Goal: Book appointment/travel/reservation

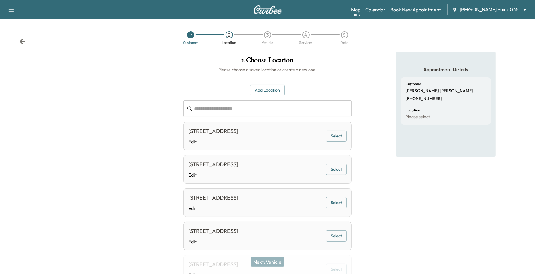
drag, startPoint x: 529, startPoint y: 0, endPoint x: 529, endPoint y: 5, distance: 4.8
click at [529, 0] on div "Support Log Out Map Beta Calendar Book New Appointment [PERSON_NAME] Buick GMC …" at bounding box center [267, 9] width 535 height 19
click at [516, 10] on body "**********" at bounding box center [267, 137] width 535 height 274
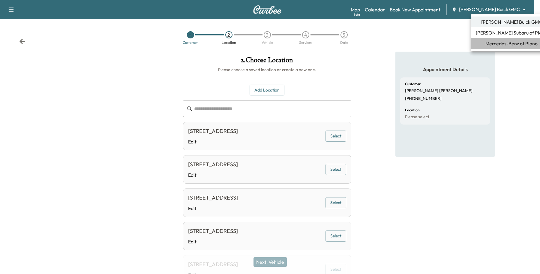
click at [508, 44] on span "Mercedes-Benz of Plano" at bounding box center [512, 43] width 52 height 7
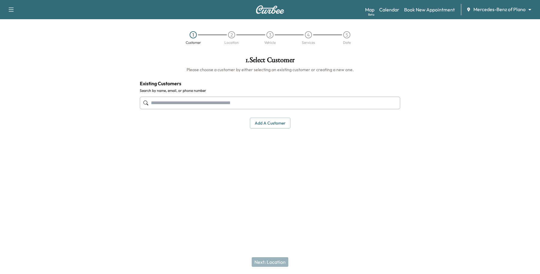
click at [384, 104] on input "text" at bounding box center [270, 103] width 260 height 13
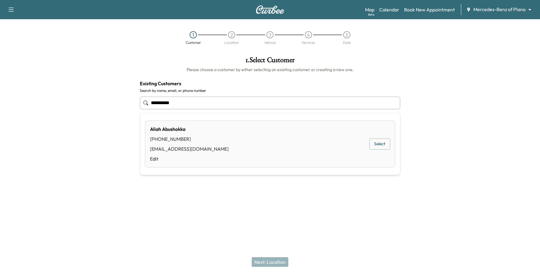
click at [368, 139] on div "[PERSON_NAME] [PHONE_NUMBER] [EMAIL_ADDRESS][DOMAIN_NAME] Edit Select" at bounding box center [270, 143] width 250 height 47
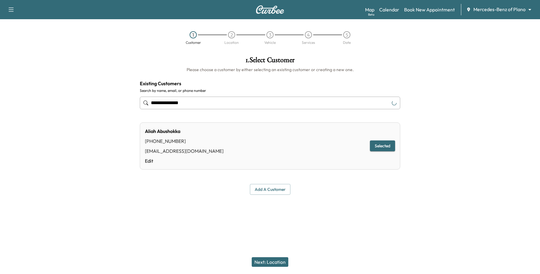
type input "**********"
click at [267, 266] on button "Next: Location" at bounding box center [270, 262] width 37 height 10
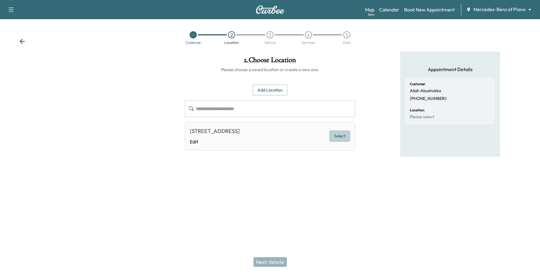
click at [343, 132] on button "Select" at bounding box center [340, 136] width 21 height 11
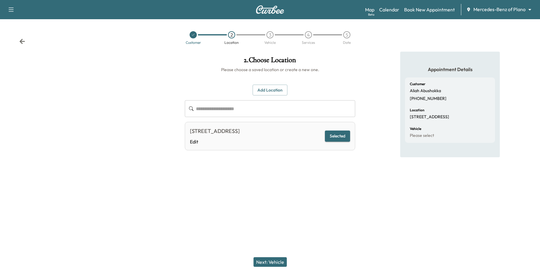
click at [336, 137] on button "Selected" at bounding box center [337, 136] width 25 height 11
click at [269, 263] on button "Next: Vehicle" at bounding box center [270, 262] width 33 height 10
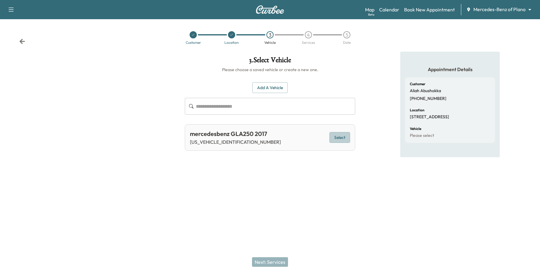
click at [344, 137] on button "Select" at bounding box center [340, 137] width 21 height 11
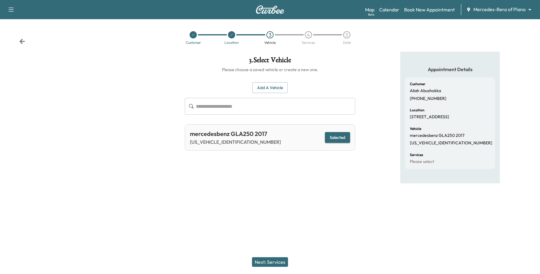
click at [266, 262] on button "Next: Services" at bounding box center [270, 262] width 36 height 10
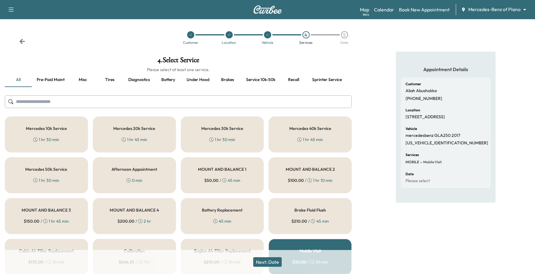
click at [212, 134] on div "Mercedes 30k Service 1 hr 30 min" at bounding box center [222, 134] width 83 height 36
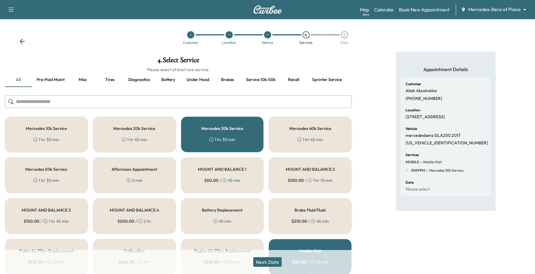
click at [271, 260] on button "Next: Date" at bounding box center [267, 262] width 29 height 10
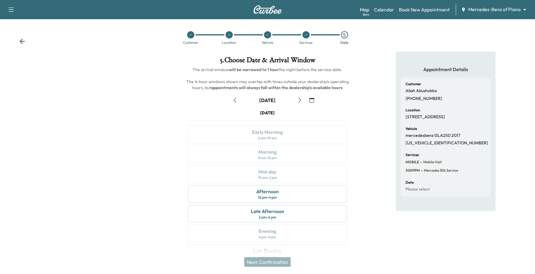
click at [309, 98] on icon "button" at bounding box center [311, 100] width 5 height 5
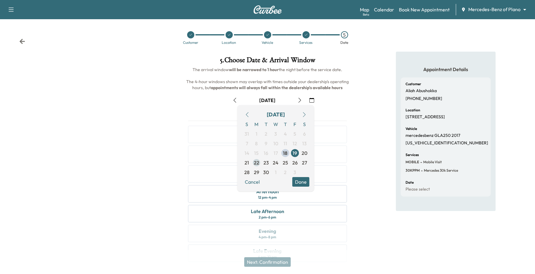
click at [257, 166] on span "22" at bounding box center [256, 162] width 5 height 7
click at [301, 182] on button "Done" at bounding box center [300, 182] width 17 height 10
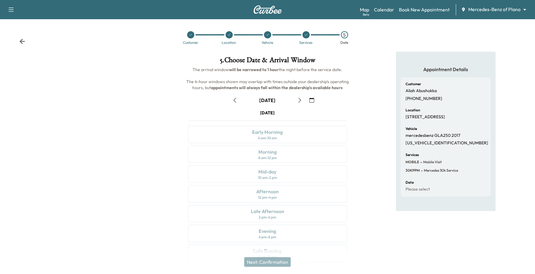
click at [299, 100] on icon "button" at bounding box center [299, 100] width 5 height 5
click at [314, 98] on icon "button" at bounding box center [311, 100] width 5 height 5
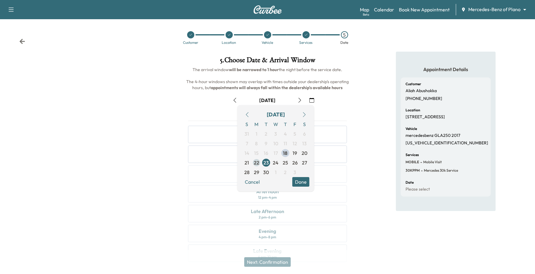
click at [257, 165] on span "22" at bounding box center [256, 162] width 5 height 7
click at [300, 185] on button "Done" at bounding box center [300, 182] width 17 height 10
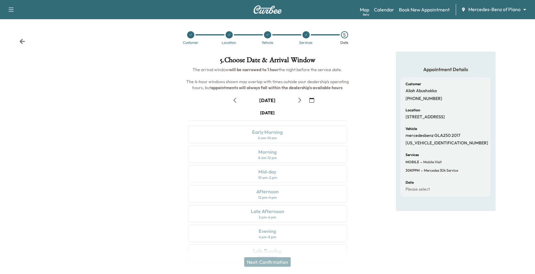
click at [299, 101] on icon "button" at bounding box center [299, 100] width 3 height 5
click at [297, 100] on icon "button" at bounding box center [299, 100] width 5 height 5
click at [243, 196] on div "Afternoon 12 pm - 4 pm" at bounding box center [267, 193] width 159 height 17
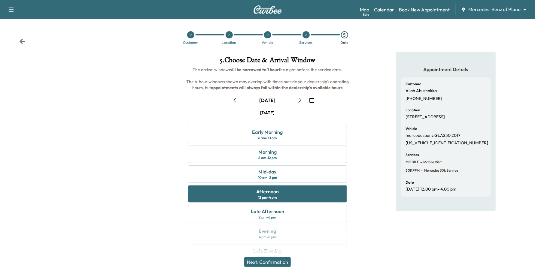
click at [232, 99] on button "button" at bounding box center [235, 100] width 10 height 10
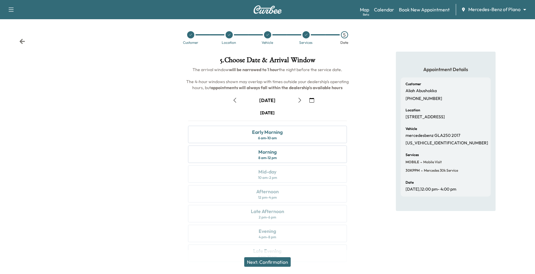
click at [301, 98] on icon "button" at bounding box center [299, 100] width 5 height 5
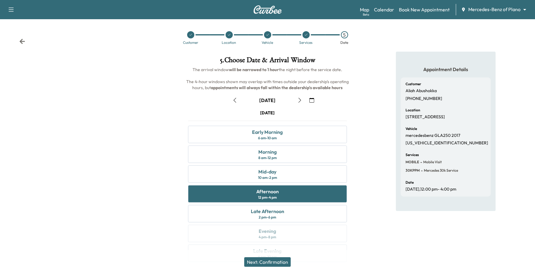
click at [312, 98] on icon "button" at bounding box center [311, 100] width 5 height 5
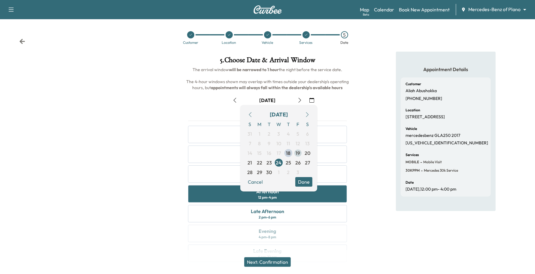
click at [299, 152] on span "19" at bounding box center [298, 152] width 5 height 7
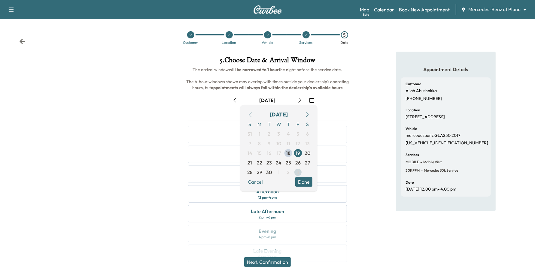
click at [302, 176] on span "3" at bounding box center [298, 172] width 10 height 10
click at [302, 179] on button "Done" at bounding box center [303, 182] width 17 height 10
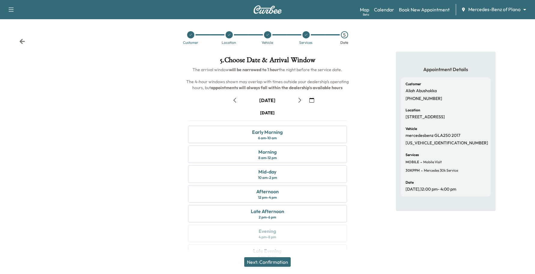
click at [316, 98] on button "button" at bounding box center [311, 100] width 10 height 10
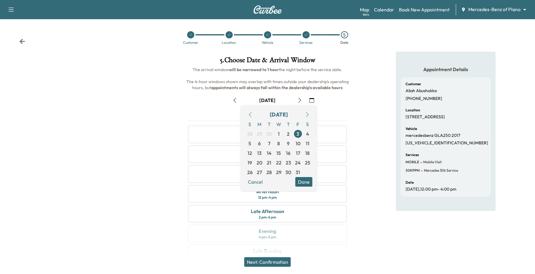
click at [247, 113] on button "button" at bounding box center [250, 115] width 10 height 10
click at [249, 114] on icon "button" at bounding box center [250, 114] width 3 height 5
click at [297, 152] on span "19" at bounding box center [298, 152] width 5 height 7
click at [306, 178] on button "Done" at bounding box center [303, 182] width 17 height 10
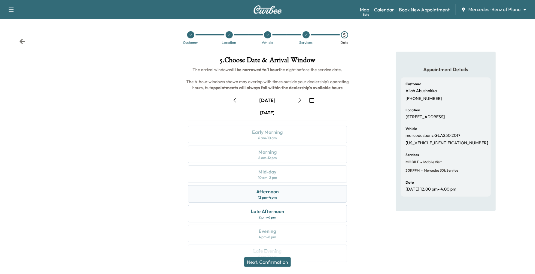
click at [215, 199] on div "Afternoon 12 pm - 4 pm" at bounding box center [267, 193] width 159 height 17
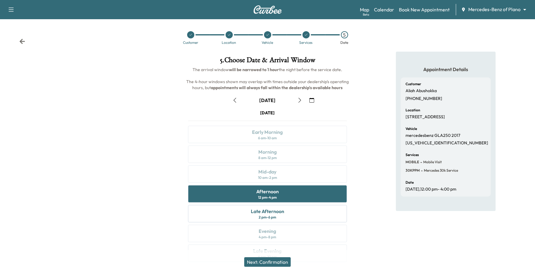
drag, startPoint x: 253, startPoint y: 263, endPoint x: 182, endPoint y: 251, distance: 71.5
click at [184, 251] on div "Next: Confirmation" at bounding box center [267, 262] width 535 height 24
click at [255, 263] on button "Next: Confirmation" at bounding box center [267, 262] width 47 height 10
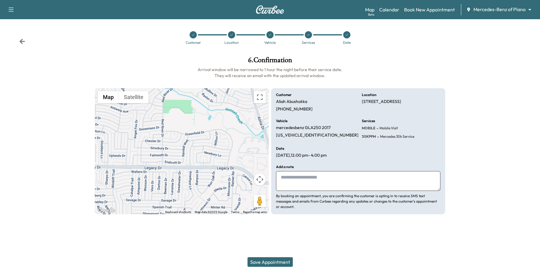
drag, startPoint x: 256, startPoint y: 263, endPoint x: 321, endPoint y: 214, distance: 81.7
click at [321, 214] on div "Support Log Out Map Beta Calendar Book New Appointment Mercedes-Benz of Plano *…" at bounding box center [270, 137] width 540 height 274
click at [277, 261] on button "Save Appointment" at bounding box center [270, 262] width 45 height 10
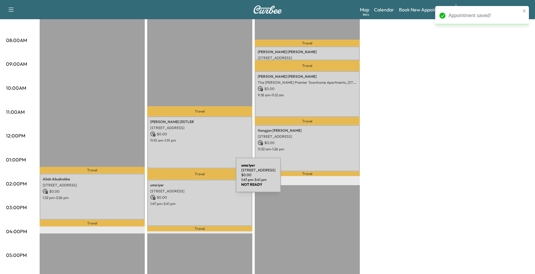
scroll to position [150, 0]
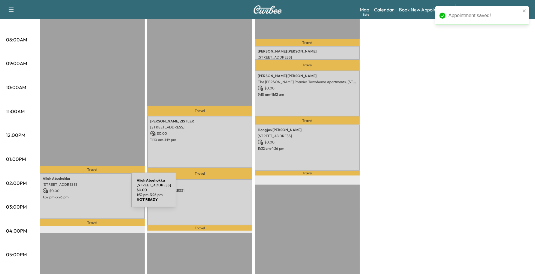
click at [86, 195] on p "1:32 pm - 3:26 pm" at bounding box center [92, 197] width 99 height 5
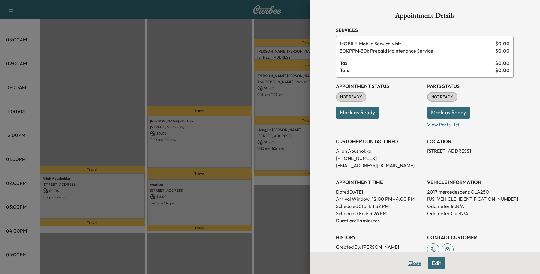
click at [410, 265] on button "Close" at bounding box center [415, 263] width 21 height 12
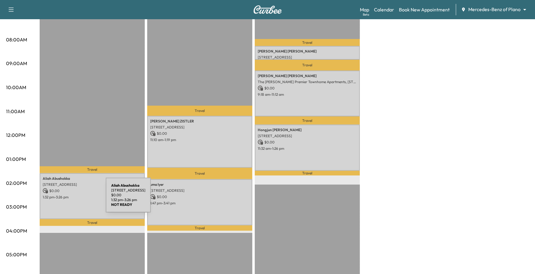
click at [61, 199] on div "[PERSON_NAME] [STREET_ADDRESS] $ 0.00 1:32 pm - 3:26 pm" at bounding box center [92, 196] width 105 height 46
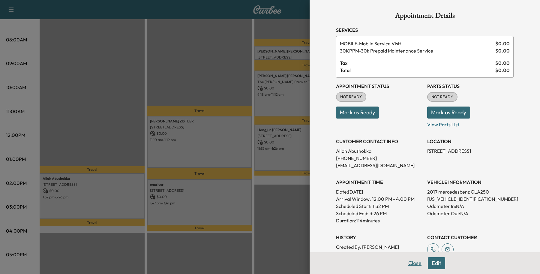
click at [410, 260] on button "Close" at bounding box center [415, 263] width 21 height 12
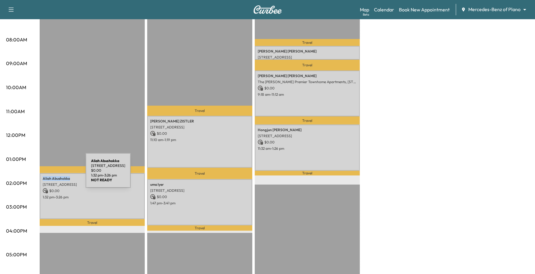
drag, startPoint x: 78, startPoint y: 174, endPoint x: 41, endPoint y: 174, distance: 37.5
click at [41, 174] on div "[PERSON_NAME] [STREET_ADDRESS] $ 0.00 1:32 pm - 3:26 pm" at bounding box center [92, 196] width 105 height 46
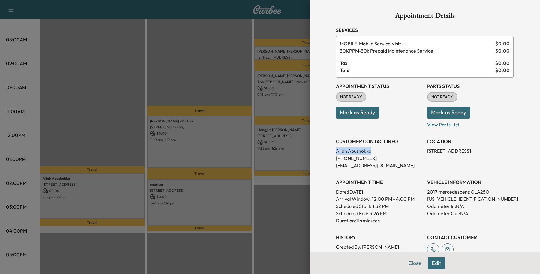
drag, startPoint x: 358, startPoint y: 152, endPoint x: 330, endPoint y: 152, distance: 27.6
click at [330, 152] on div "Appointment Details Services MOBILE - Mobile Service Visit $ 0.00 30KPPM - 30k …" at bounding box center [425, 172] width 192 height 345
copy p "[PERSON_NAME]"
click at [393, 160] on p "[PHONE_NUMBER]" at bounding box center [379, 158] width 86 height 7
click at [409, 263] on button "Close" at bounding box center [415, 263] width 21 height 12
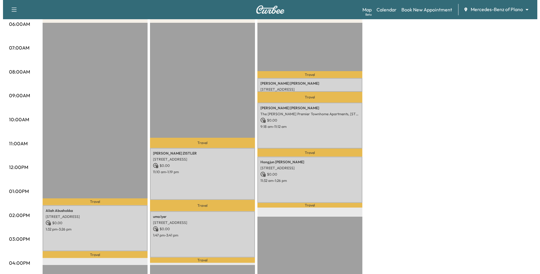
scroll to position [75, 0]
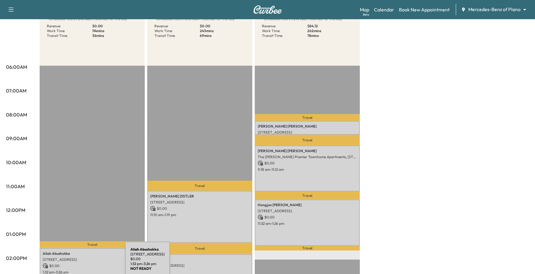
click at [80, 263] on p "$ 0.00" at bounding box center [92, 265] width 99 height 5
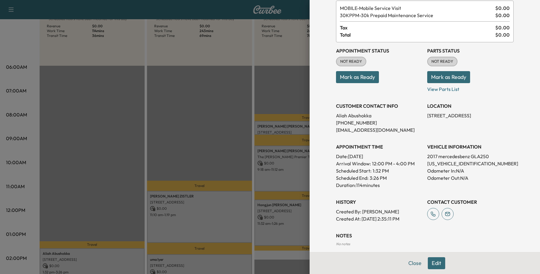
scroll to position [18, 0]
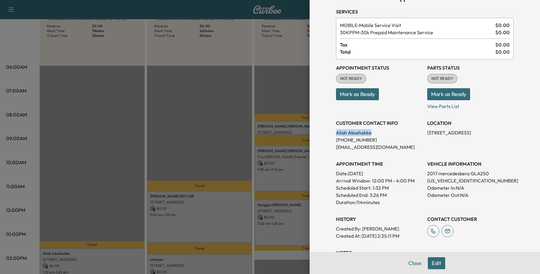
drag, startPoint x: 368, startPoint y: 131, endPoint x: 330, endPoint y: 133, distance: 37.5
click at [336, 133] on p "[PERSON_NAME]" at bounding box center [379, 132] width 86 height 7
drag, startPoint x: 354, startPoint y: 137, endPoint x: 345, endPoint y: 134, distance: 9.7
click at [345, 134] on p "[PERSON_NAME]" at bounding box center [379, 132] width 86 height 7
click at [345, 133] on p "[PERSON_NAME]" at bounding box center [379, 132] width 86 height 7
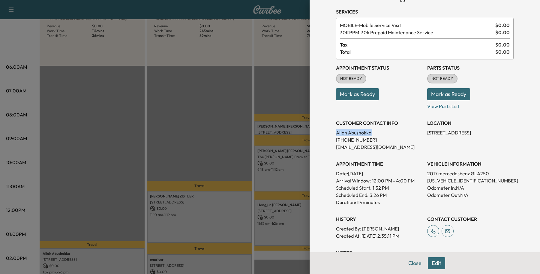
click at [345, 133] on p "[PERSON_NAME]" at bounding box center [379, 132] width 86 height 7
copy p "[PERSON_NAME]"
click at [382, 140] on p "[PHONE_NUMBER]" at bounding box center [379, 139] width 86 height 7
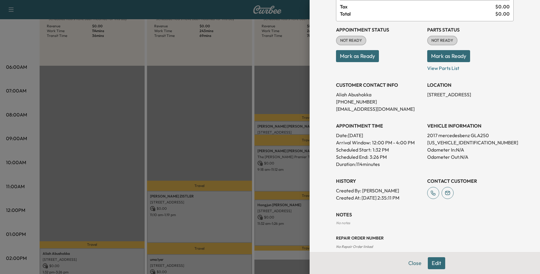
scroll to position [93, 0]
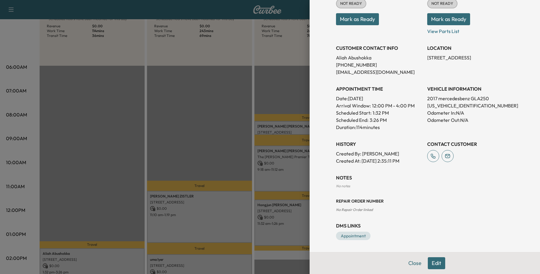
click at [438, 263] on button "Edit" at bounding box center [436, 263] width 17 height 12
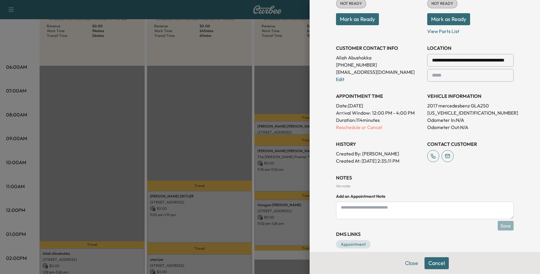
click at [414, 211] on textarea at bounding box center [425, 210] width 178 height 17
type textarea "*"
type textarea "**********"
click at [502, 230] on button "Save" at bounding box center [506, 226] width 16 height 10
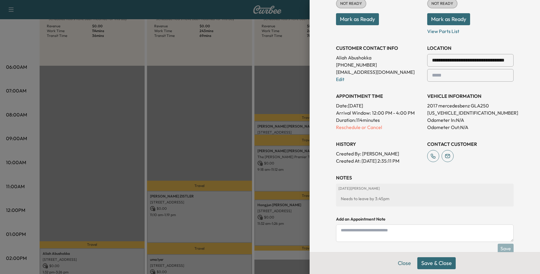
click at [435, 263] on button "Save & Close" at bounding box center [436, 263] width 38 height 12
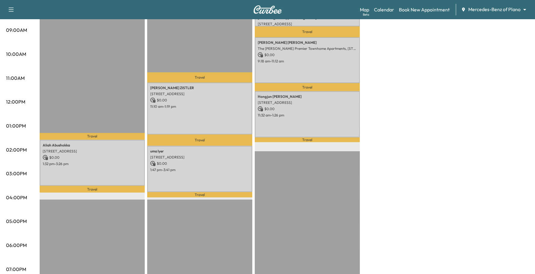
scroll to position [188, 0]
